Goal: Browse casually

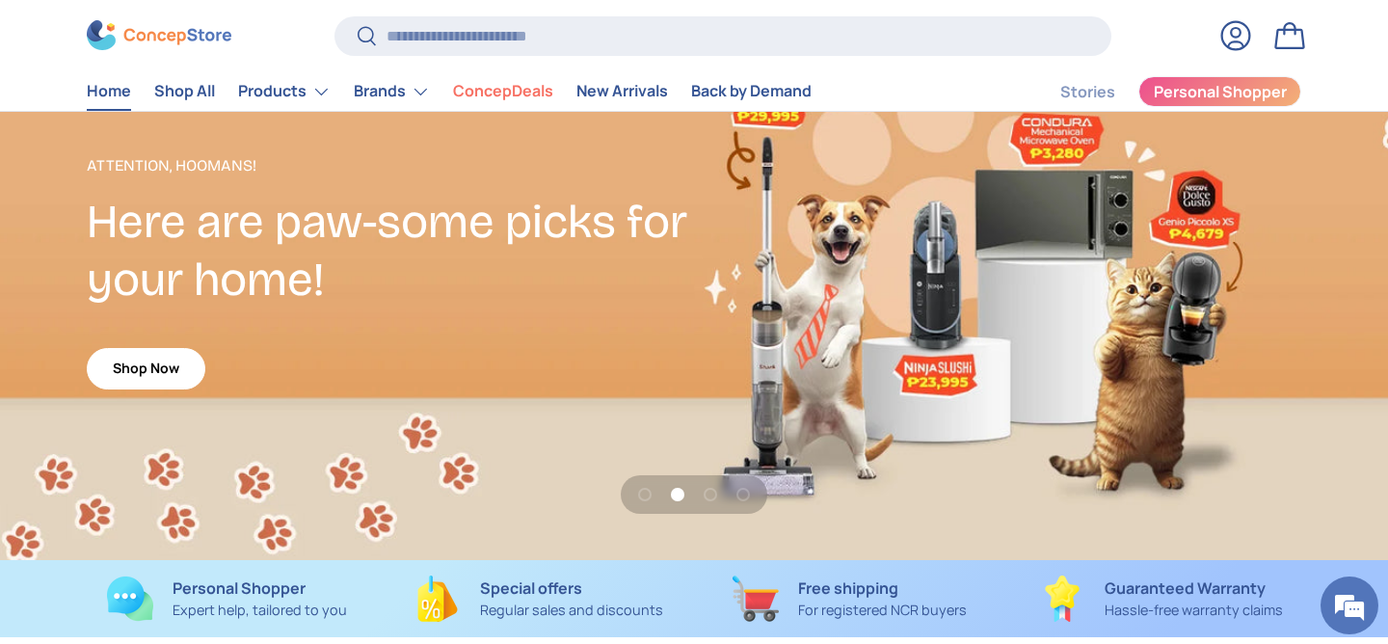
scroll to position [112, 0]
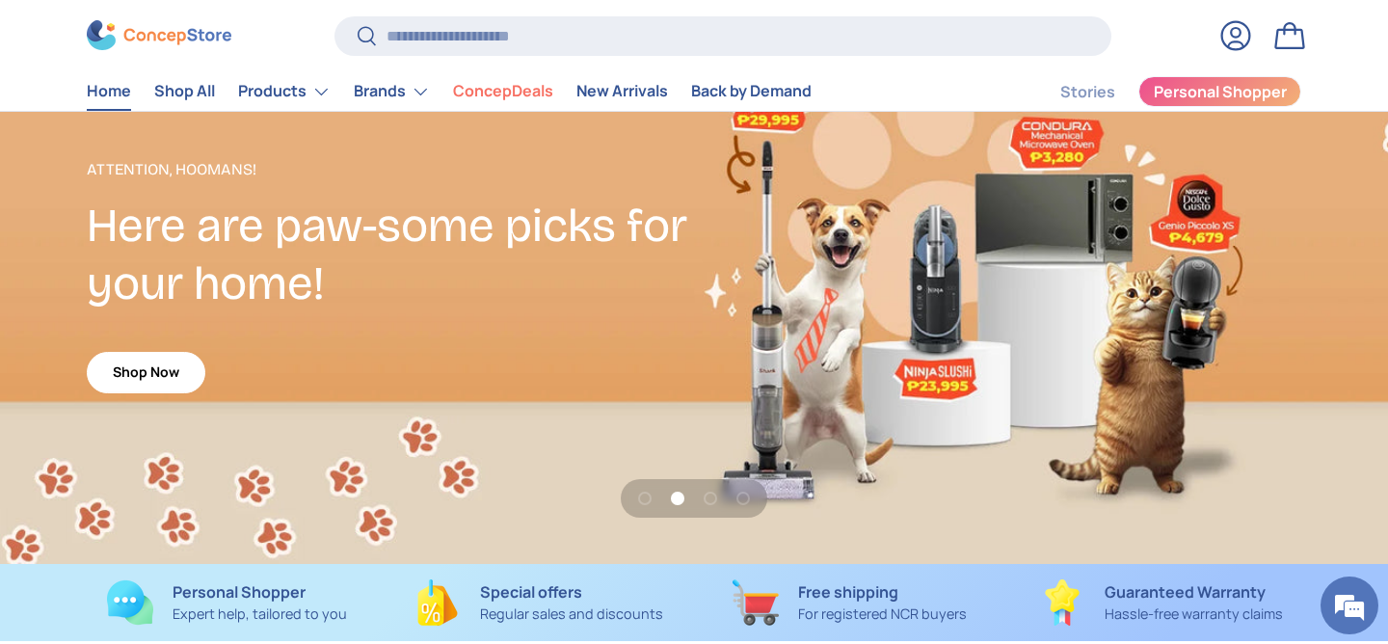
drag, startPoint x: 355, startPoint y: 223, endPoint x: 574, endPoint y: 231, distance: 219.0
click at [574, 231] on h2 "Here are paw-some picks for your home!" at bounding box center [390, 255] width 607 height 117
drag, startPoint x: 93, startPoint y: 227, endPoint x: 348, endPoint y: 296, distance: 263.8
click at [348, 296] on h2 "Here are paw-some picks for your home!" at bounding box center [390, 255] width 607 height 117
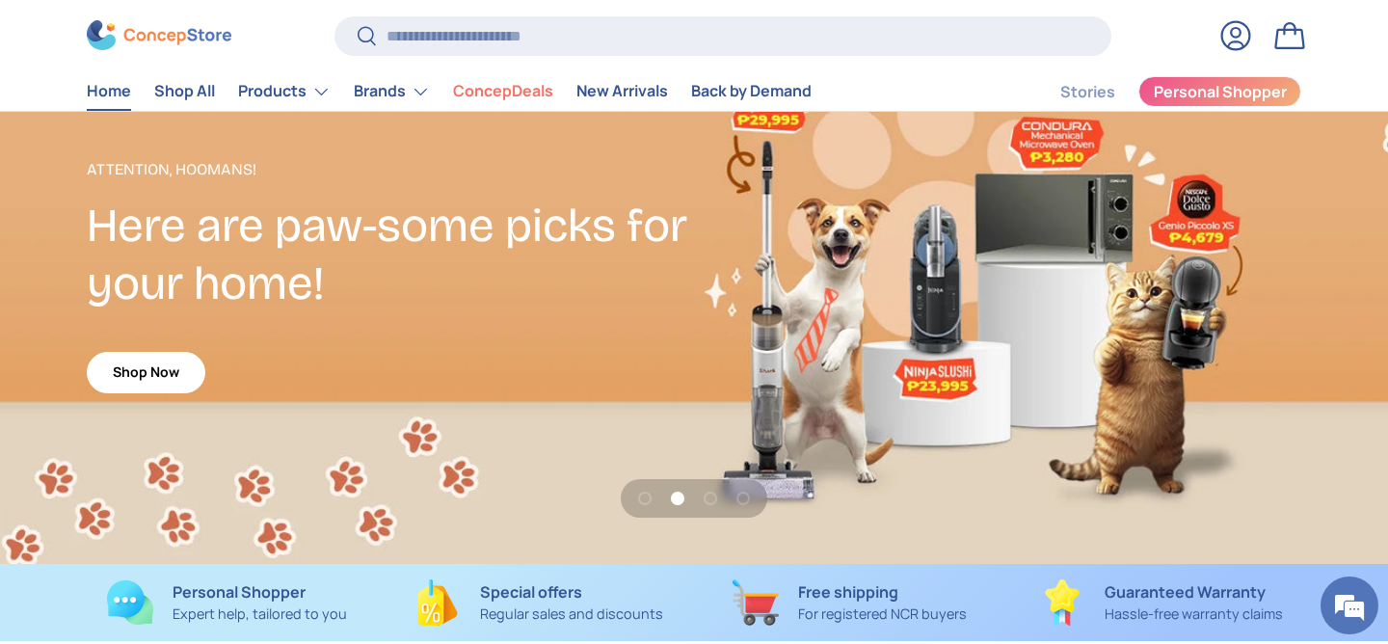
click at [348, 296] on h2 "Here are paw-some picks for your home!" at bounding box center [390, 255] width 607 height 117
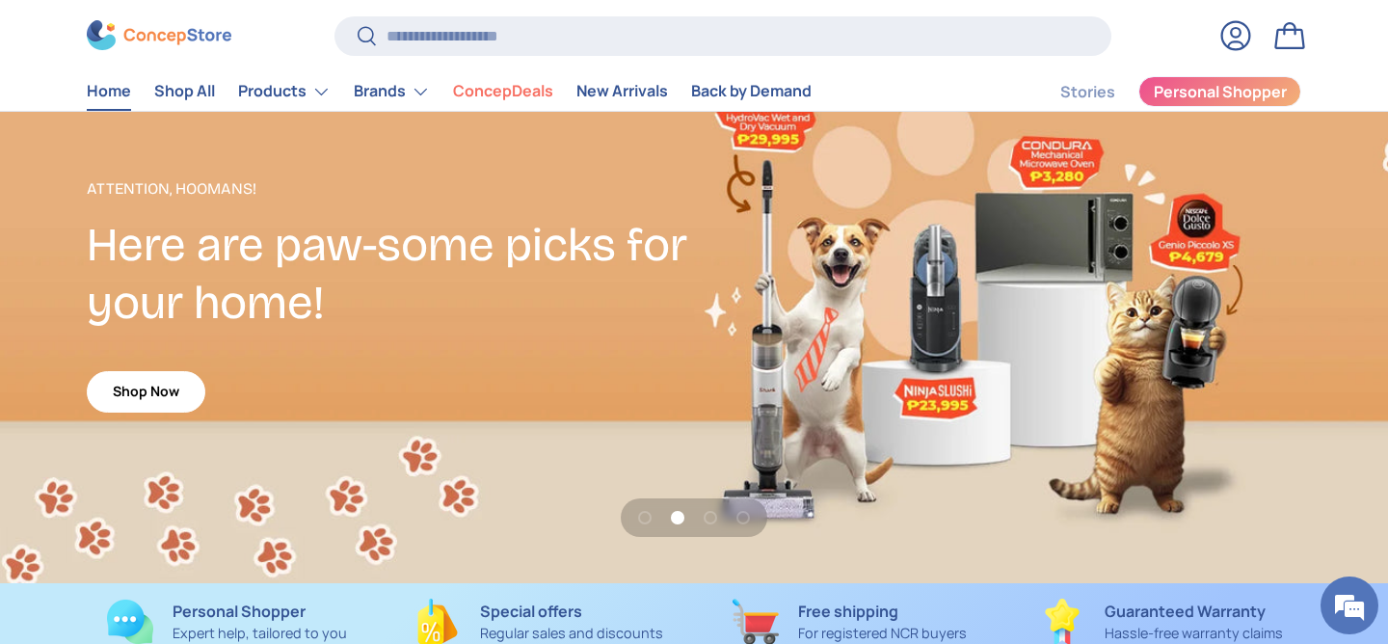
scroll to position [0, 0]
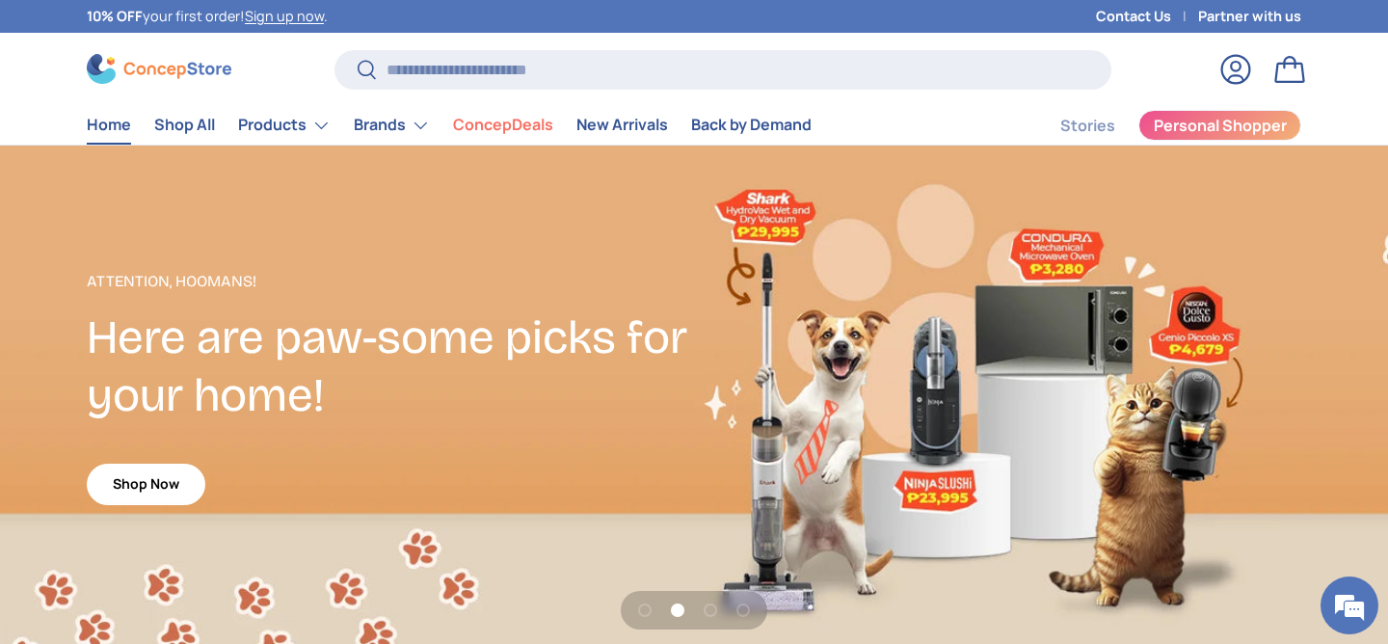
drag, startPoint x: 90, startPoint y: 344, endPoint x: 459, endPoint y: 409, distance: 374.8
click at [461, 409] on h2 "Here are paw-some picks for your home!" at bounding box center [390, 366] width 607 height 117
click at [459, 409] on h2 "Here are paw-some picks for your home!" at bounding box center [390, 366] width 607 height 117
